Goal: Information Seeking & Learning: Understand process/instructions

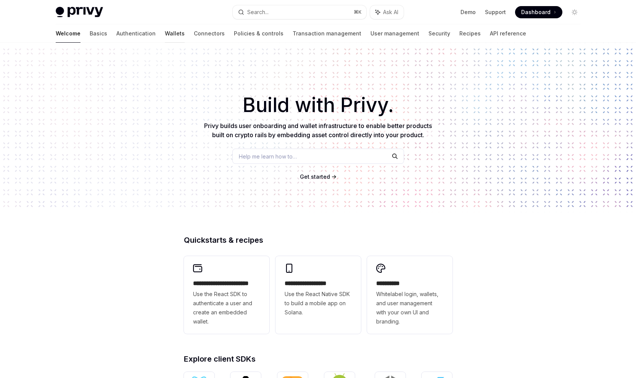
click at [165, 35] on link "Wallets" at bounding box center [175, 33] width 20 height 18
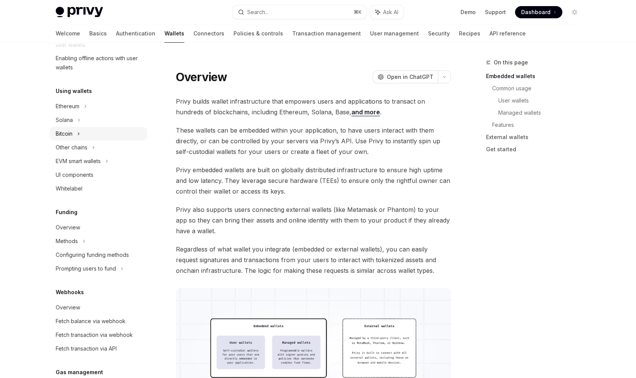
scroll to position [152, 0]
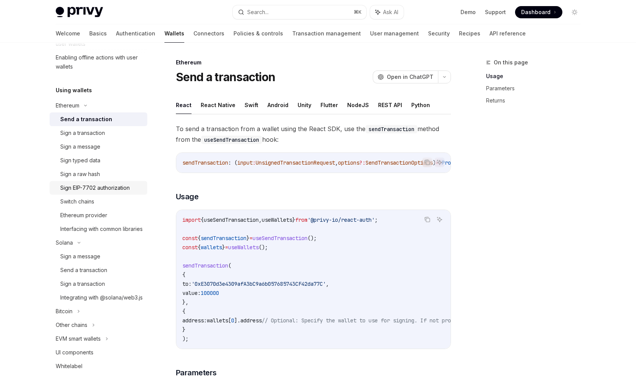
click at [101, 187] on div "Sign EIP-7702 authorization" at bounding box center [94, 188] width 69 height 9
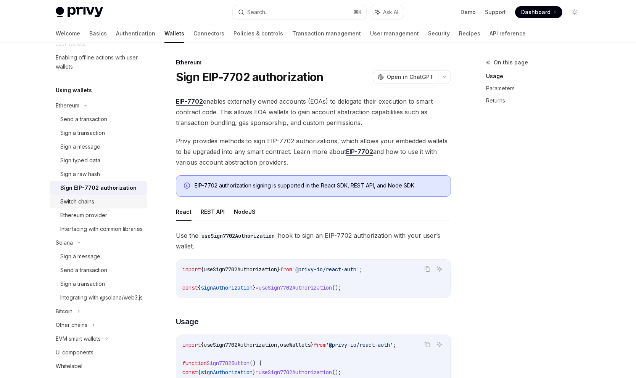
click at [117, 203] on div "Switch chains" at bounding box center [101, 201] width 82 height 9
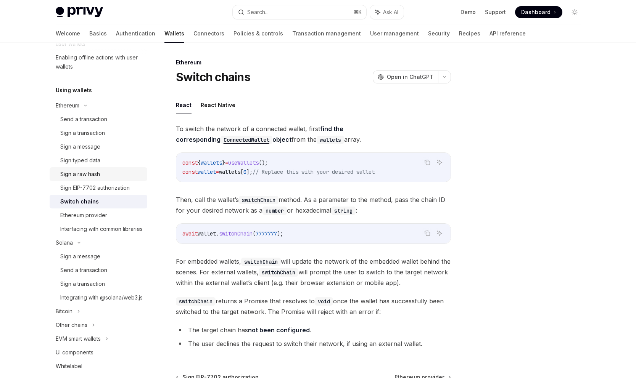
click at [115, 172] on div "Sign a raw hash" at bounding box center [101, 174] width 82 height 9
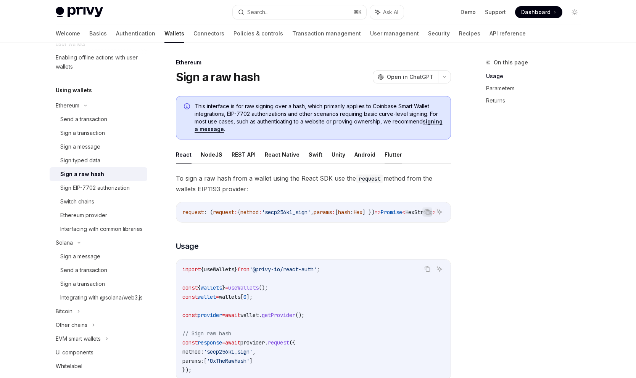
click at [388, 156] on button "Flutter" at bounding box center [394, 155] width 18 height 18
type textarea "*"
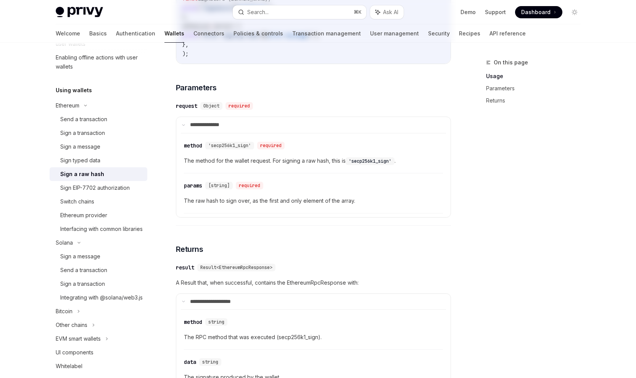
scroll to position [520, 0]
